Goal: Information Seeking & Learning: Learn about a topic

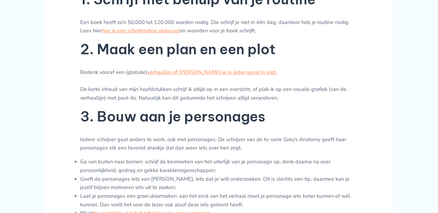
scroll to position [300, 0]
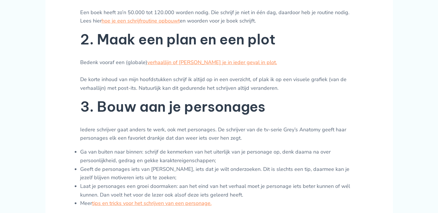
click at [331, 71] on p "Bedenk vooraf een (globale) verhaallijn of verdiep je in ieder geval in plot. D…" at bounding box center [219, 75] width 278 height 34
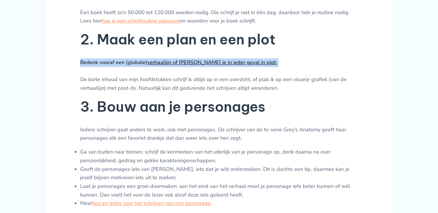
click at [331, 71] on p "Bedenk vooraf een (globale) verhaallijn of verdiep je in ieder geval in plot. D…" at bounding box center [219, 75] width 278 height 34
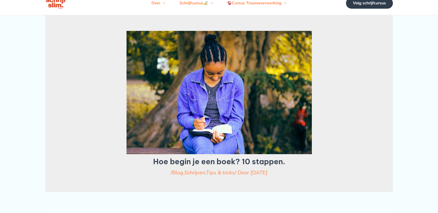
scroll to position [0, 0]
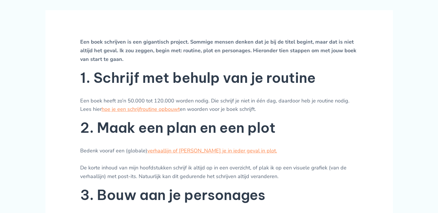
scroll to position [212, 0]
click at [151, 113] on link "hoe je een schrijfroutine opbouwt" at bounding box center [141, 109] width 78 height 7
click at [171, 154] on link "verhaallijn of verdiep je in ieder geval in plot." at bounding box center [212, 150] width 130 height 7
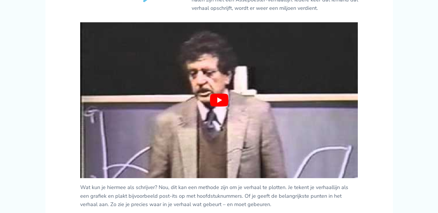
scroll to position [381, 0]
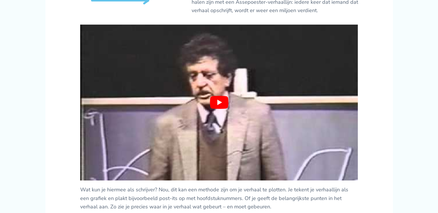
drag, startPoint x: 351, startPoint y: 97, endPoint x: 395, endPoint y: 67, distance: 52.9
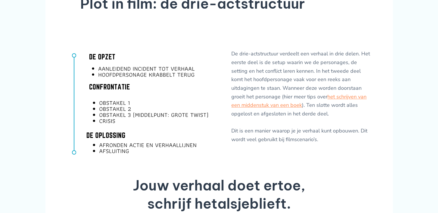
scroll to position [946, 0]
click at [275, 106] on link "het schrijven van een middenstuk van een boek" at bounding box center [298, 102] width 135 height 16
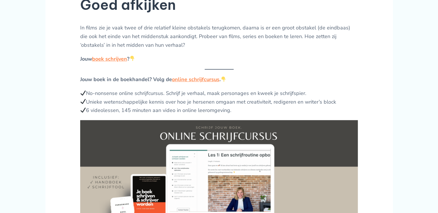
scroll to position [544, 0]
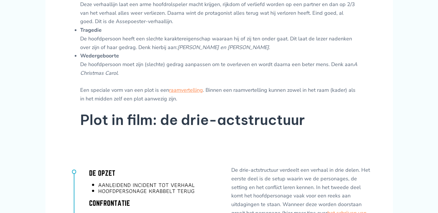
scroll to position [829, 0]
click at [184, 88] on link "raamvertelling" at bounding box center [186, 90] width 34 height 7
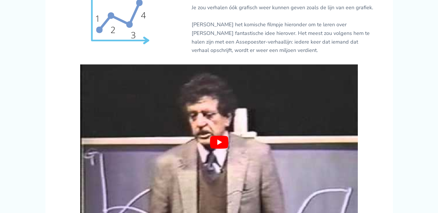
scroll to position [342, 0]
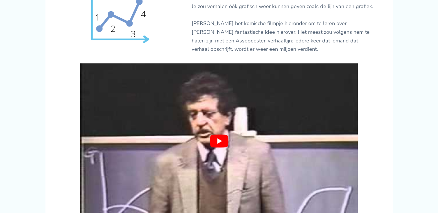
click at [221, 154] on button "play Youtube video" at bounding box center [219, 141] width 278 height 156
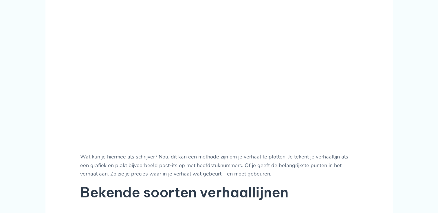
scroll to position [414, 0]
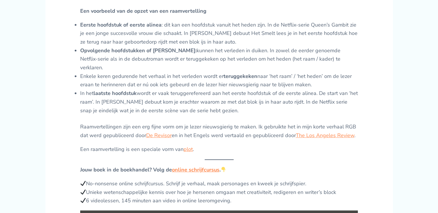
scroll to position [310, 0]
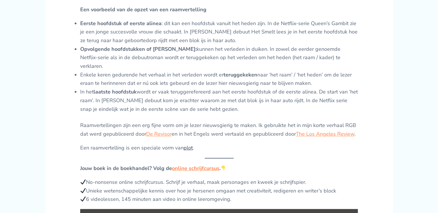
click at [187, 150] on link "plot" at bounding box center [187, 148] width 9 height 7
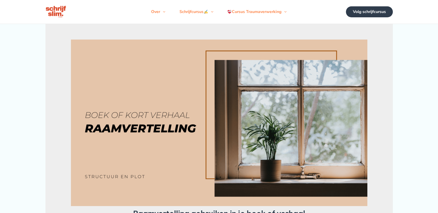
scroll to position [309, 0]
